Goal: Task Accomplishment & Management: Use online tool/utility

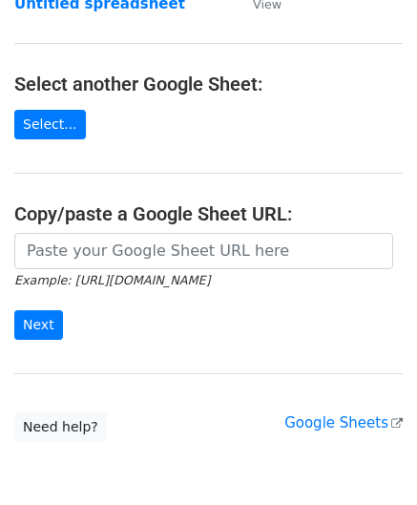
scroll to position [191, 0]
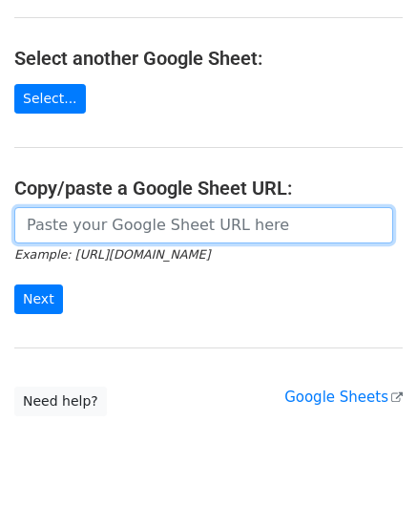
click at [74, 223] on input "url" at bounding box center [203, 225] width 379 height 36
paste input "https://docs.google.com/spreadsheets/d/1BxwzgeX9aSr6NOfesAnG-PvGxDH99I5gz5iWFdN…"
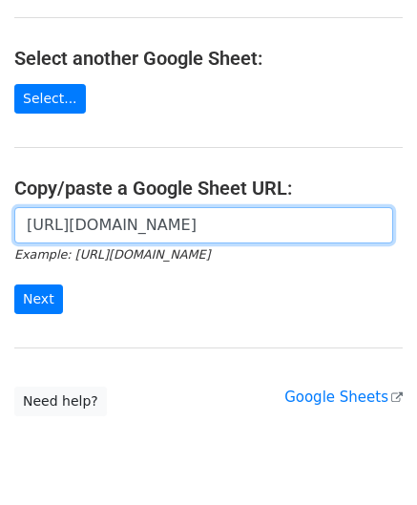
scroll to position [0, 413]
type input "https://docs.google.com/spreadsheets/d/1BxwzgeX9aSr6NOfesAnG-PvGxDH99I5gz5iWFdN…"
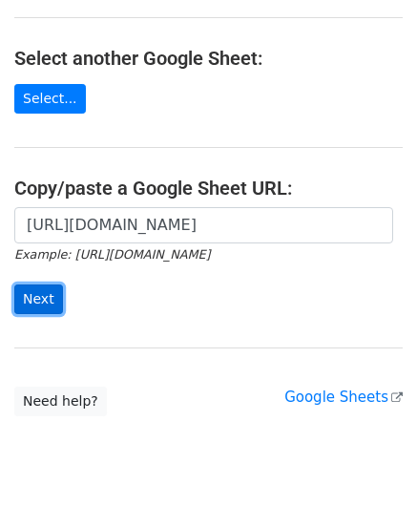
click at [37, 302] on input "Next" at bounding box center [38, 299] width 49 height 30
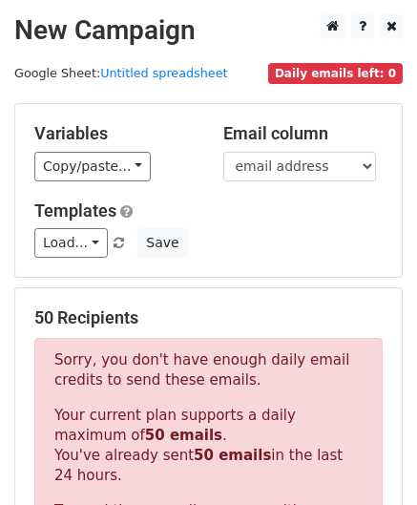
scroll to position [644, 0]
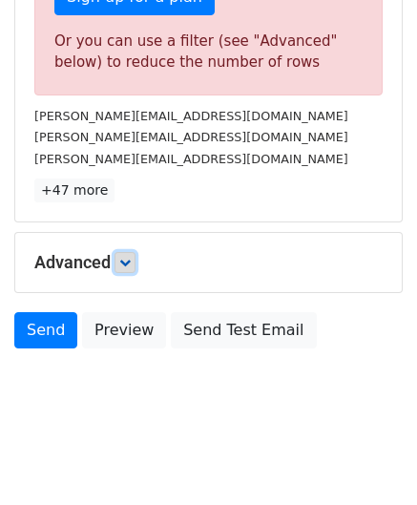
click at [130, 257] on icon at bounding box center [124, 262] width 11 height 11
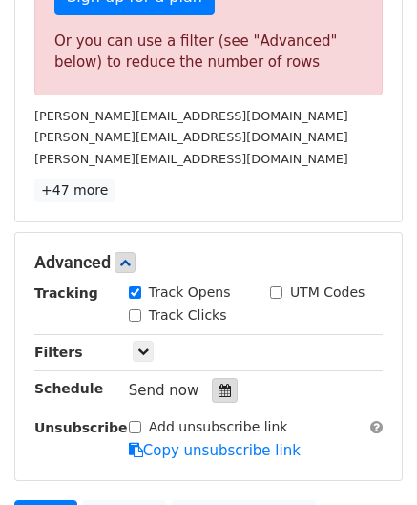
click at [219, 384] on icon at bounding box center [225, 390] width 12 height 13
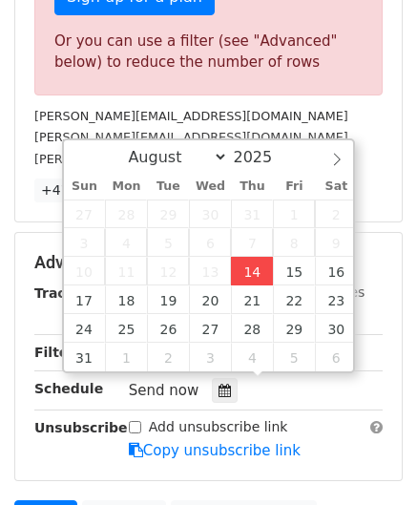
type input "[DATE] 12:00"
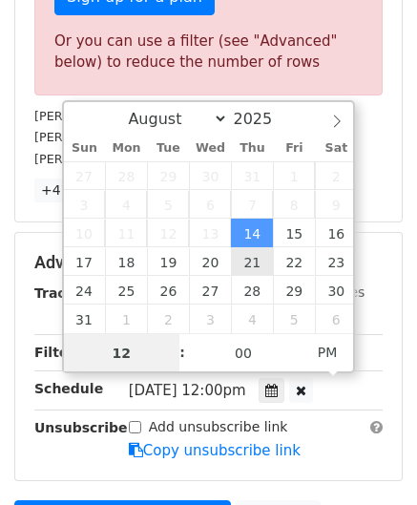
paste input "8"
type input "8"
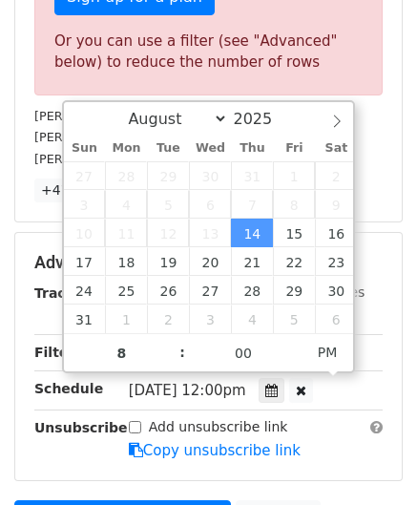
type input "[DATE] 20:00"
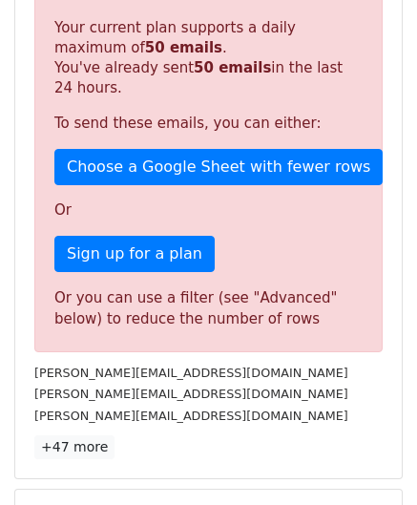
scroll to position [875, 0]
